Goal: Task Accomplishment & Management: Manage account settings

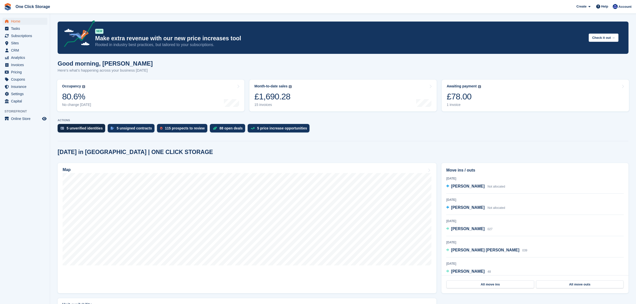
click at [76, 129] on div "5 unverified identities" at bounding box center [85, 128] width 36 height 4
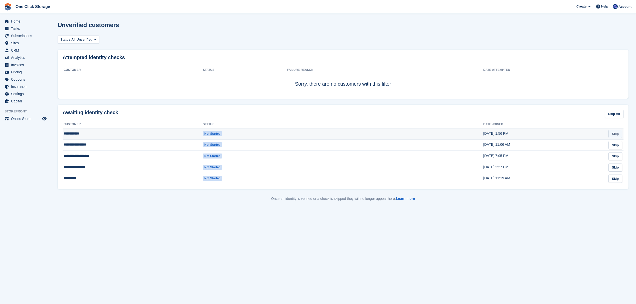
click at [614, 134] on link "Skip" at bounding box center [616, 134] width 14 height 8
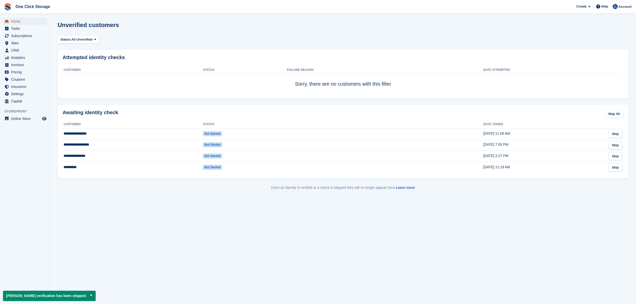
click at [19, 21] on span "Home" at bounding box center [26, 21] width 30 height 7
